Goal: Information Seeking & Learning: Check status

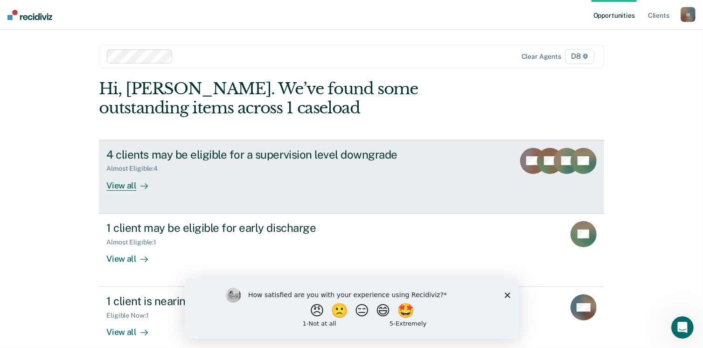
click at [129, 188] on div "View all" at bounding box center [132, 182] width 52 height 18
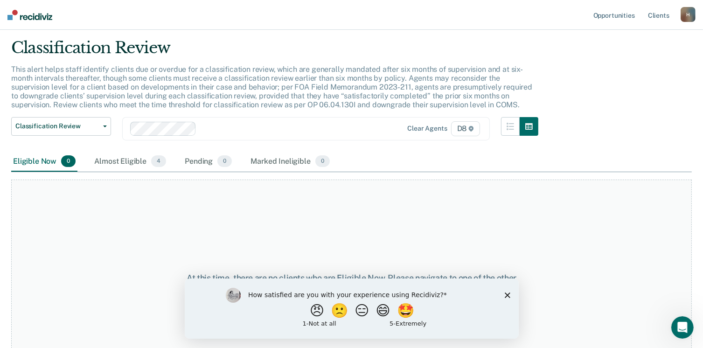
scroll to position [47, 0]
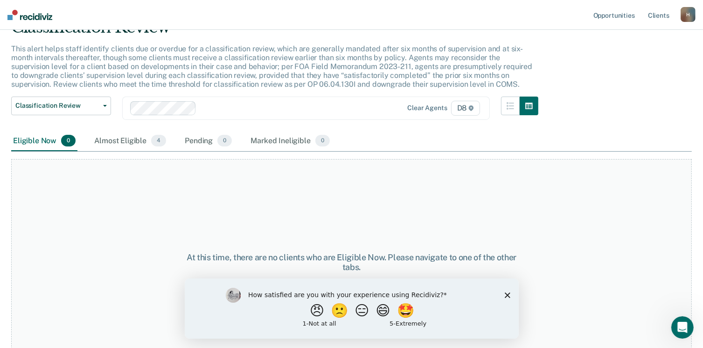
click at [507, 296] on icon "Close survey" at bounding box center [507, 295] width 6 height 6
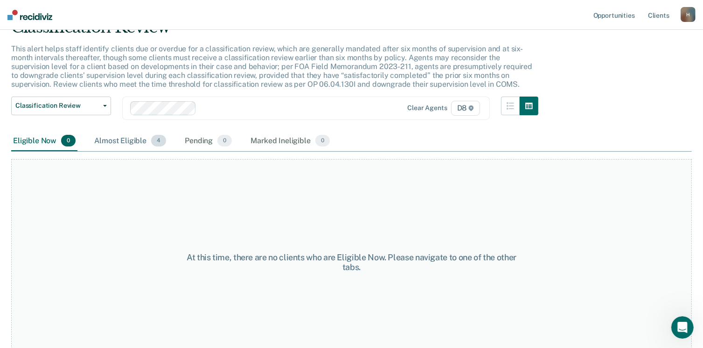
click at [108, 142] on div "Almost Eligible 4" at bounding box center [130, 141] width 76 height 21
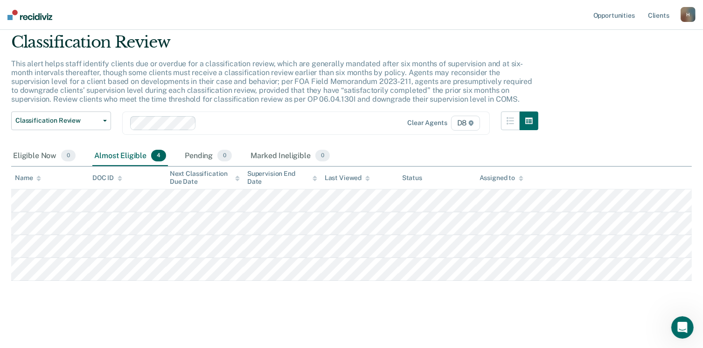
scroll to position [30, 0]
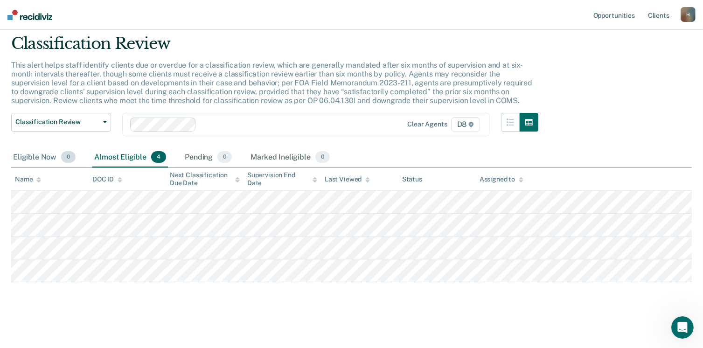
click at [52, 158] on div "Eligible Now 0" at bounding box center [44, 157] width 66 height 21
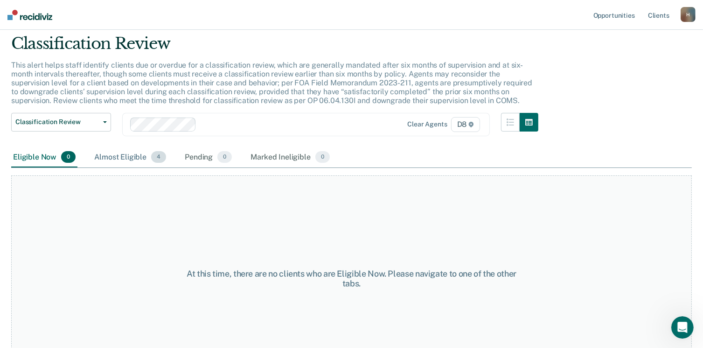
click at [122, 159] on div "Almost Eligible 4" at bounding box center [130, 157] width 76 height 21
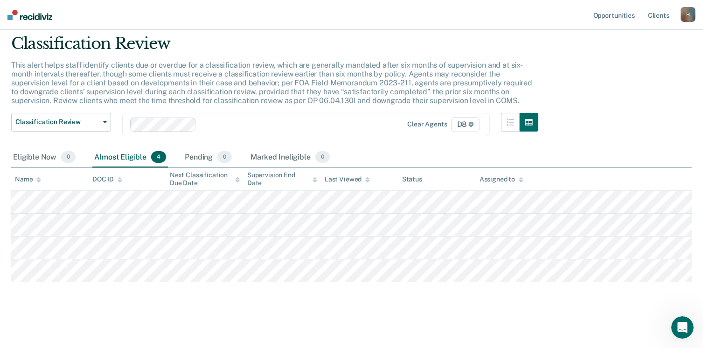
click at [131, 157] on div "Almost Eligible 4" at bounding box center [130, 157] width 76 height 21
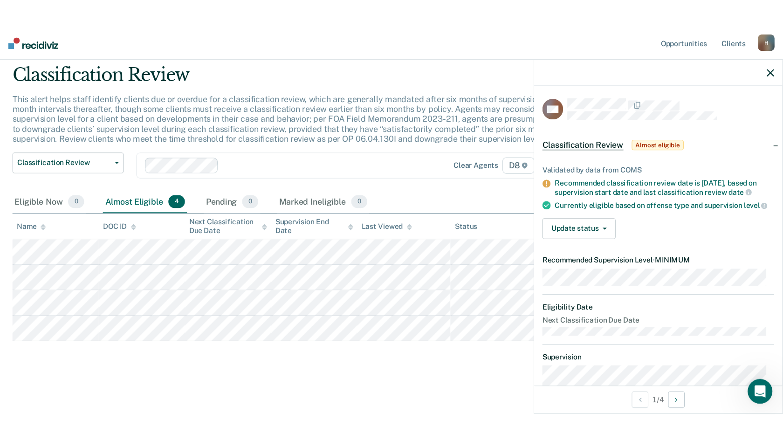
scroll to position [0, 0]
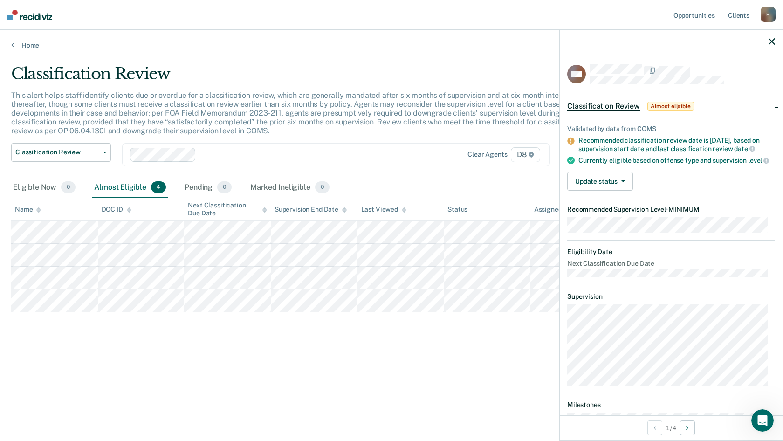
click at [709, 41] on icon "button" at bounding box center [772, 41] width 7 height 7
